Goal: Find specific page/section: Find specific page/section

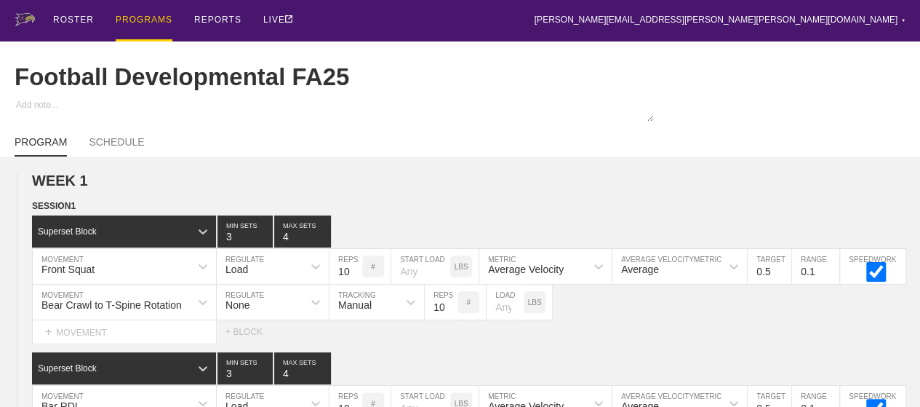
click at [132, 22] on div "PROGRAMS" at bounding box center [144, 20] width 57 height 41
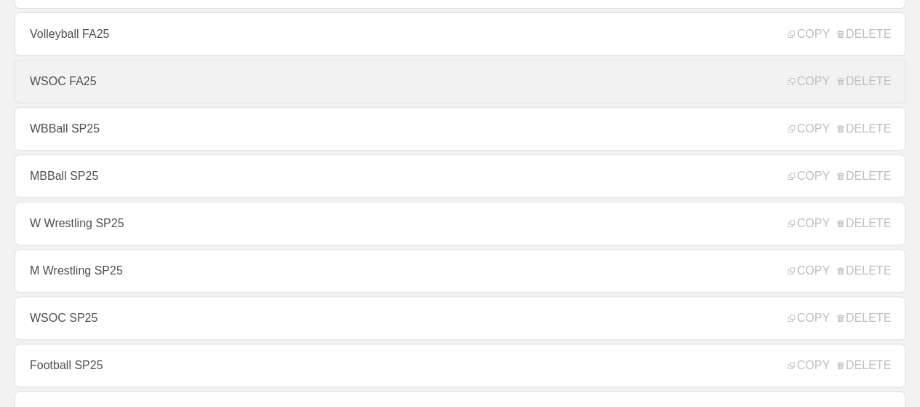
scroll to position [218, 0]
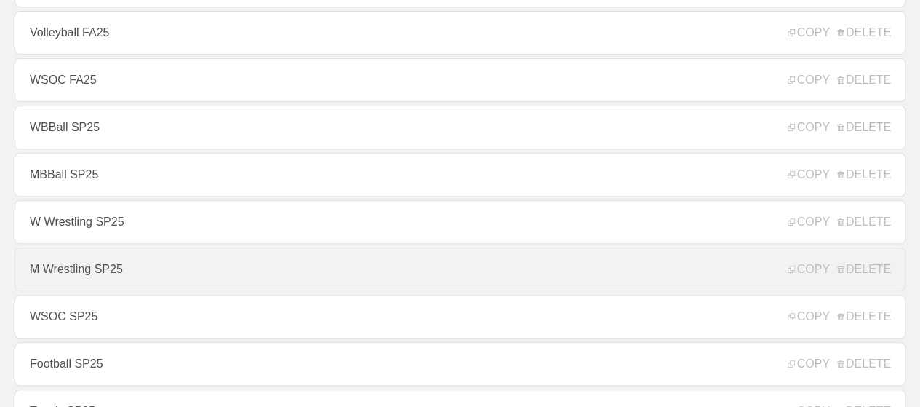
click at [114, 279] on link "M Wrestling SP25" at bounding box center [460, 269] width 891 height 44
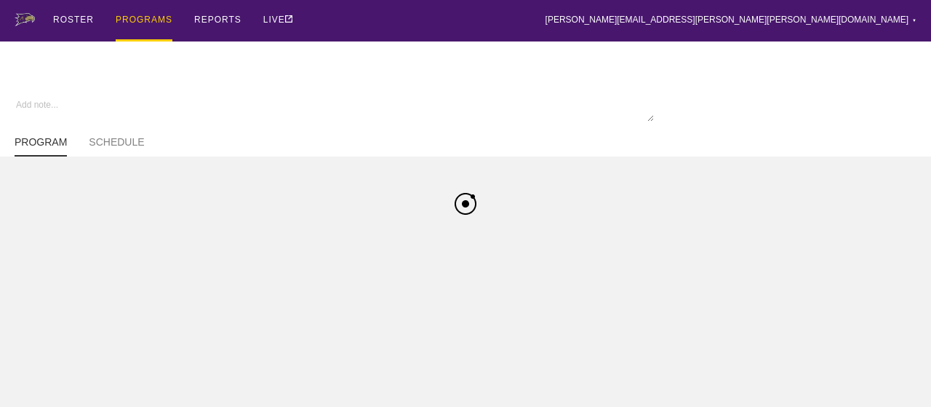
type textarea "x"
type input "M Wrestling SP25"
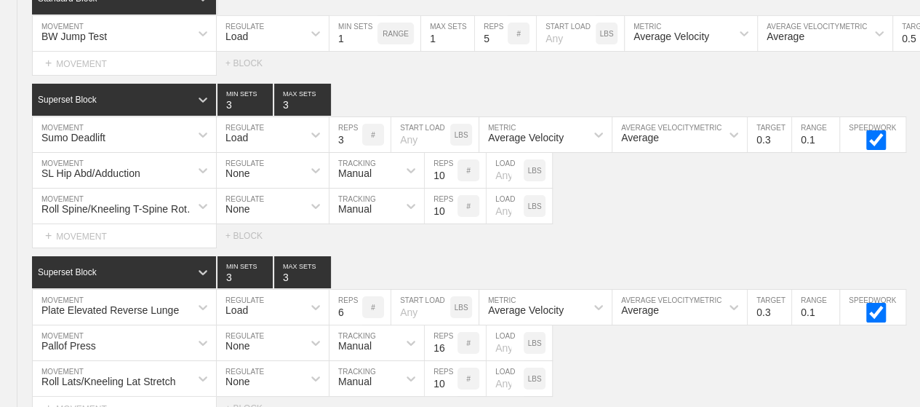
scroll to position [2691, 0]
